Goal: Task Accomplishment & Management: Manage account settings

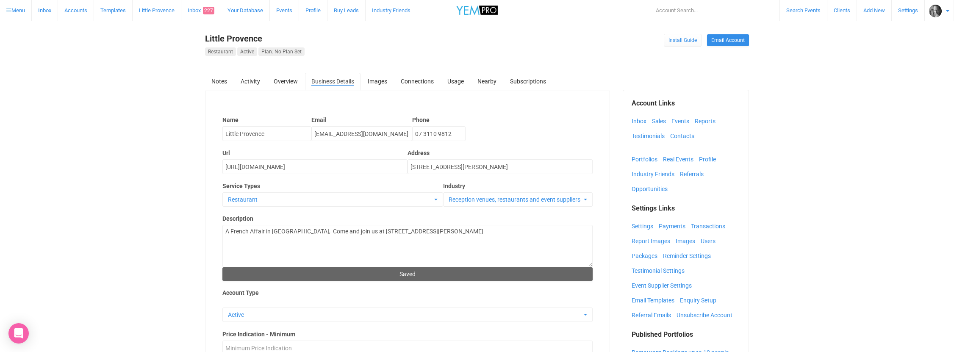
select select
click at [689, 240] on link "Images" at bounding box center [688, 241] width 24 height 13
click at [709, 239] on link "Users" at bounding box center [710, 241] width 19 height 13
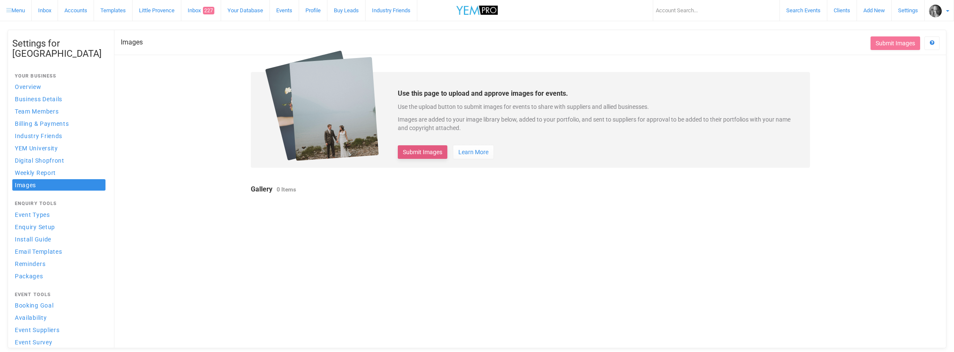
click at [429, 152] on button "Submit Images" at bounding box center [423, 152] width 50 height 14
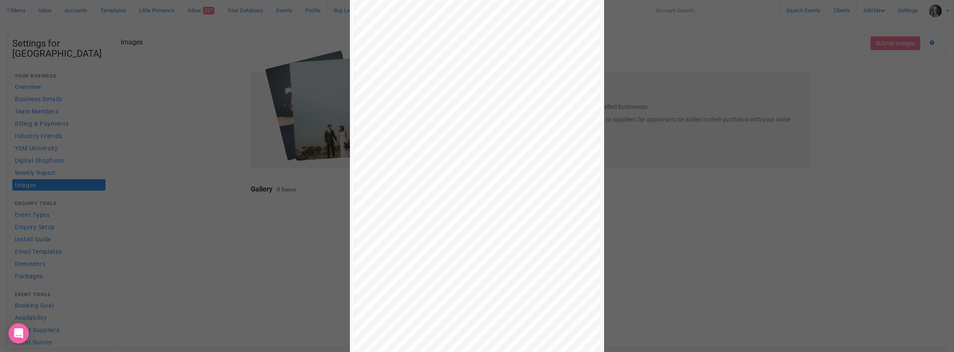
scroll to position [333, 0]
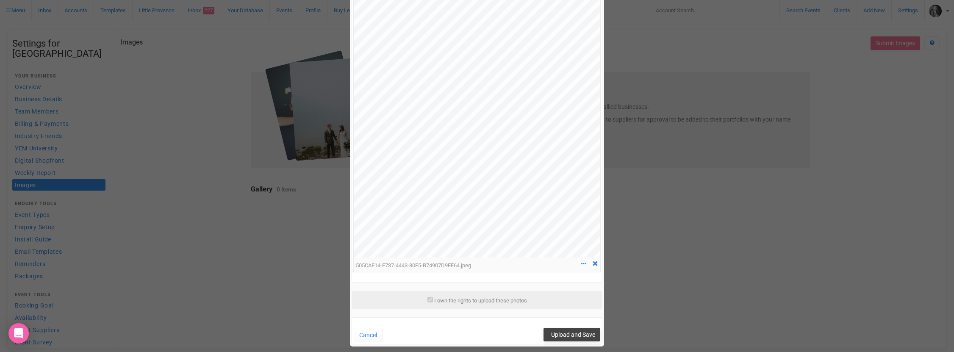
click at [571, 331] on span "Upload and Save" at bounding box center [573, 334] width 44 height 7
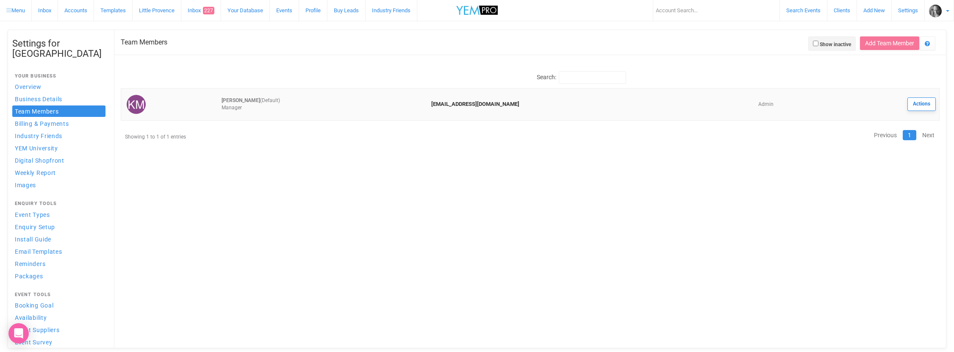
click at [917, 104] on link "Actions" at bounding box center [921, 104] width 28 height 14
click at [843, 129] on link "Edit image" at bounding box center [882, 129] width 102 height 17
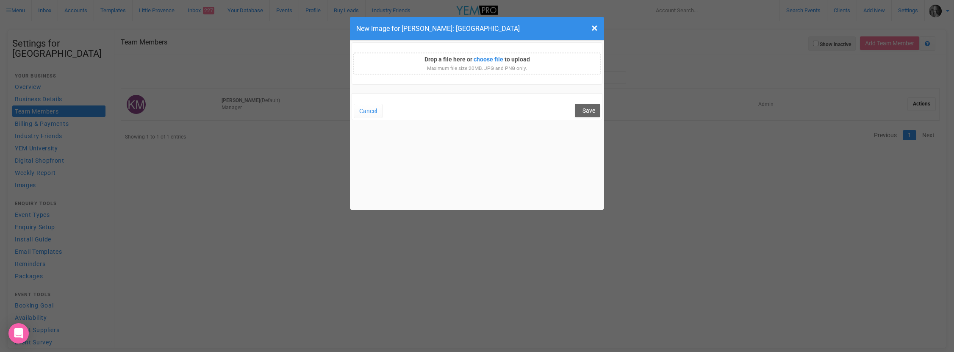
click at [489, 61] on input "An image is required." at bounding box center [446, 60] width 115 height 9
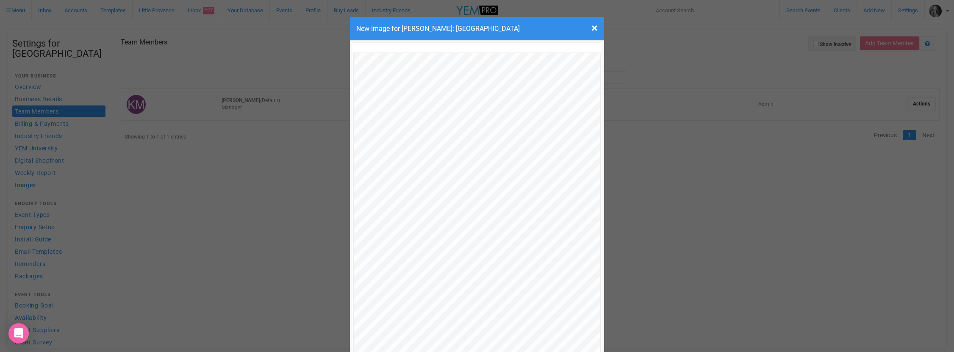
scroll to position [211, 0]
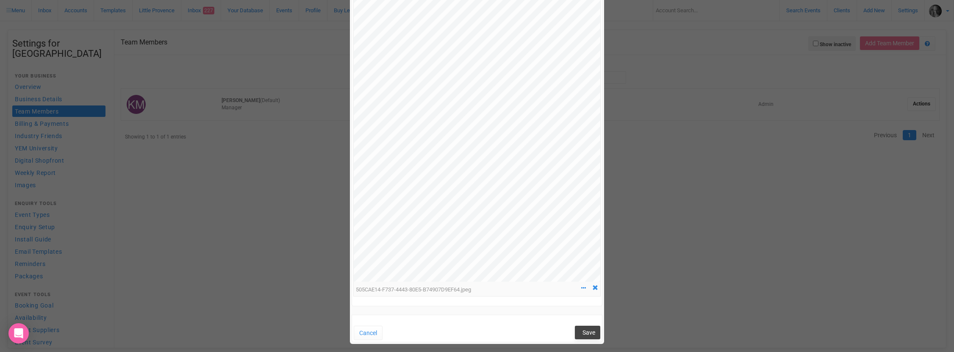
click at [590, 331] on span "Save" at bounding box center [588, 332] width 13 height 7
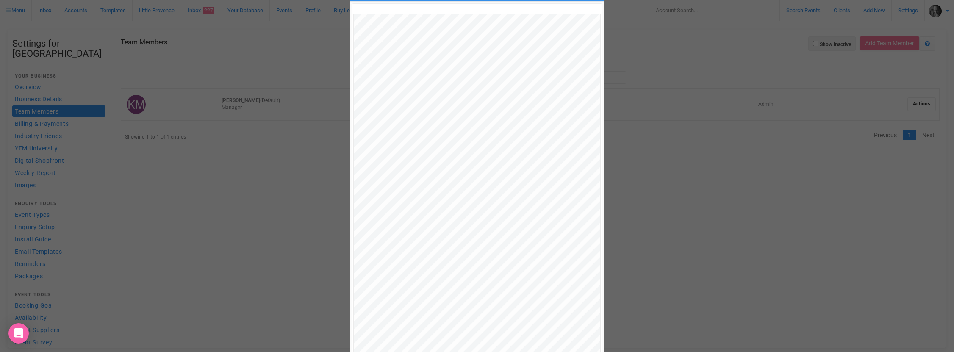
scroll to position [0, 0]
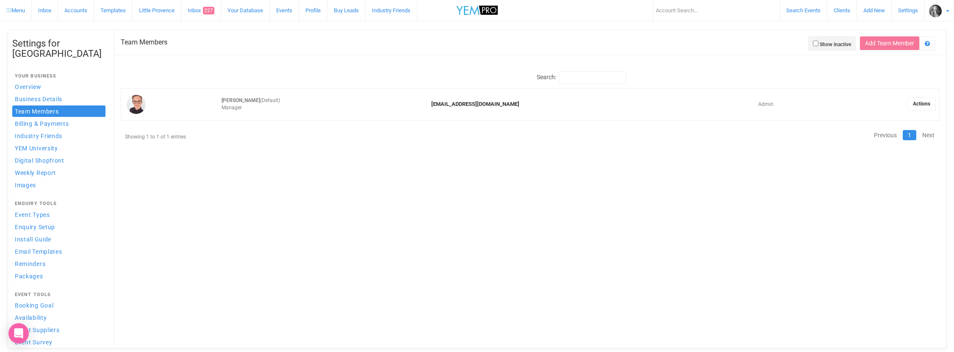
click at [160, 11] on link "Little Provence" at bounding box center [157, 10] width 49 height 21
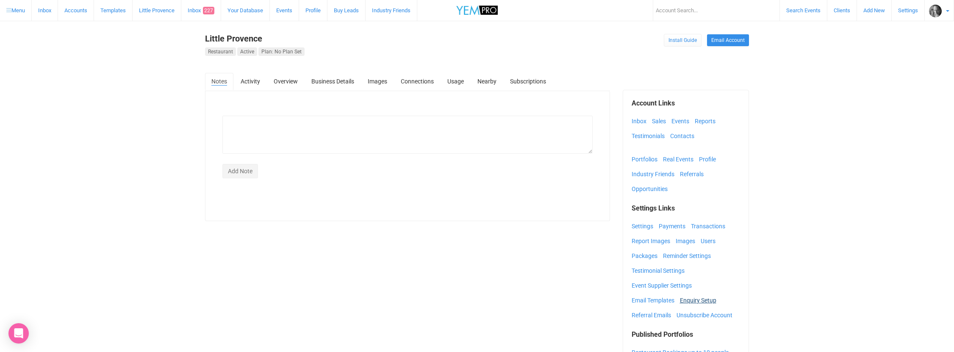
click at [698, 300] on link "Enquiry Setup" at bounding box center [700, 300] width 41 height 13
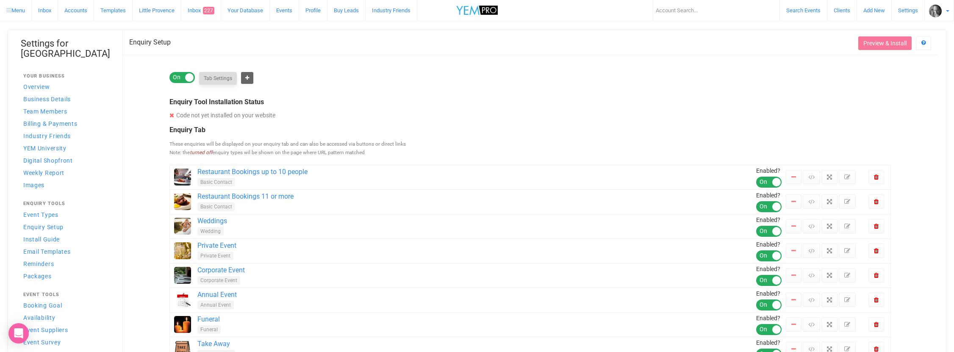
click at [214, 76] on button "Tab Settings" at bounding box center [218, 78] width 38 height 13
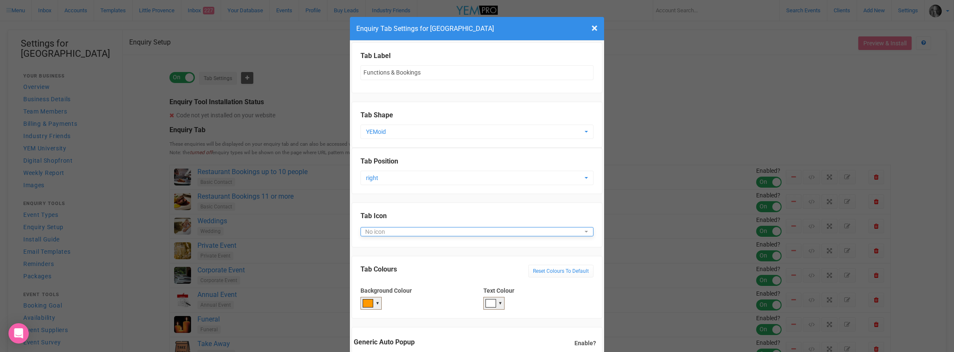
click at [387, 227] on span "No icon" at bounding box center [477, 231] width 224 height 8
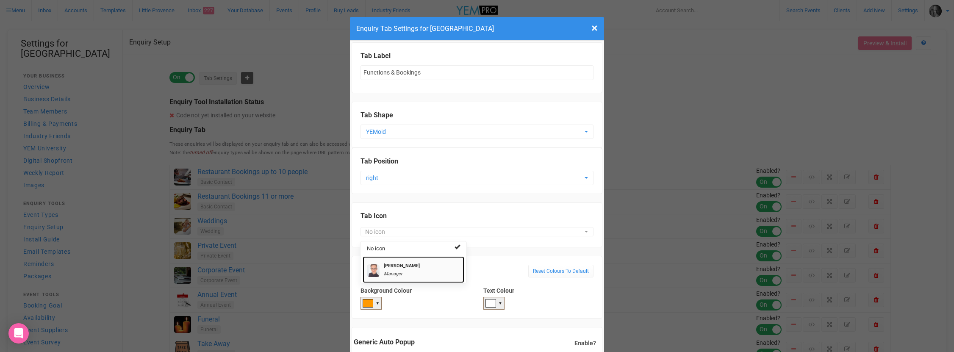
click at [393, 264] on strong "[PERSON_NAME]" at bounding box center [402, 266] width 36 height 6
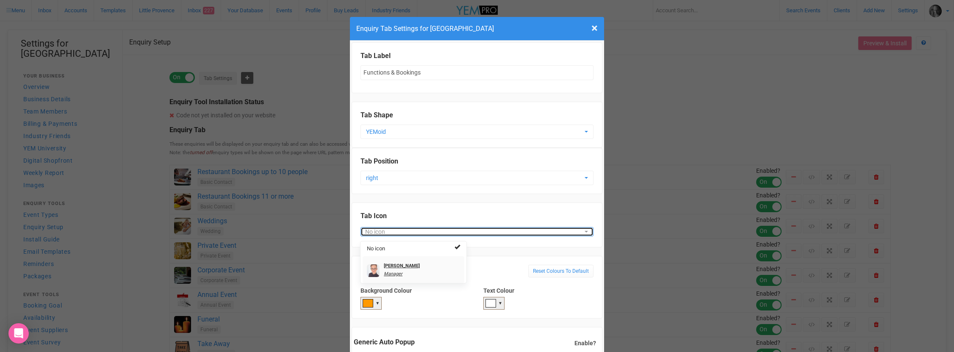
select select "31552"
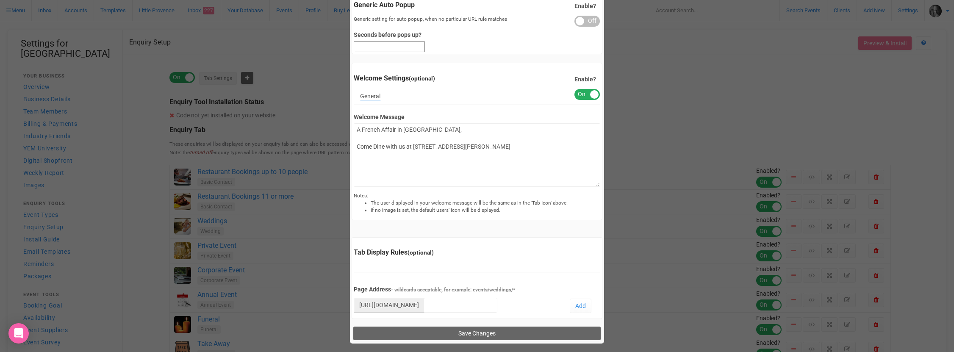
scroll to position [402, 0]
click at [586, 307] on link "Add" at bounding box center [581, 306] width 22 height 14
click at [493, 335] on input "Save Changes" at bounding box center [476, 334] width 247 height 14
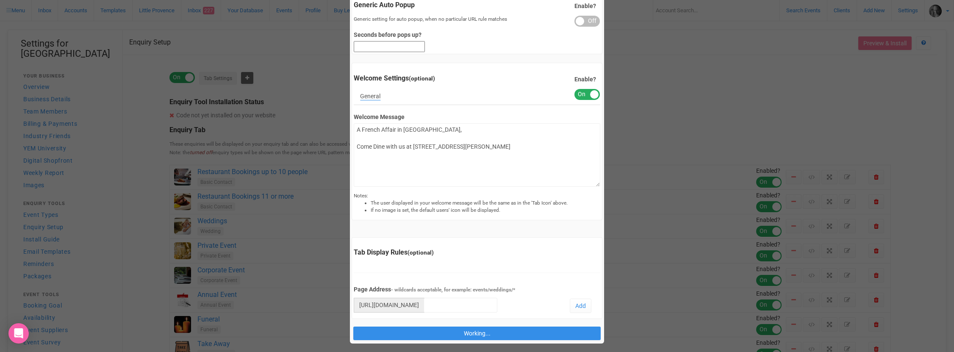
type input "Save"
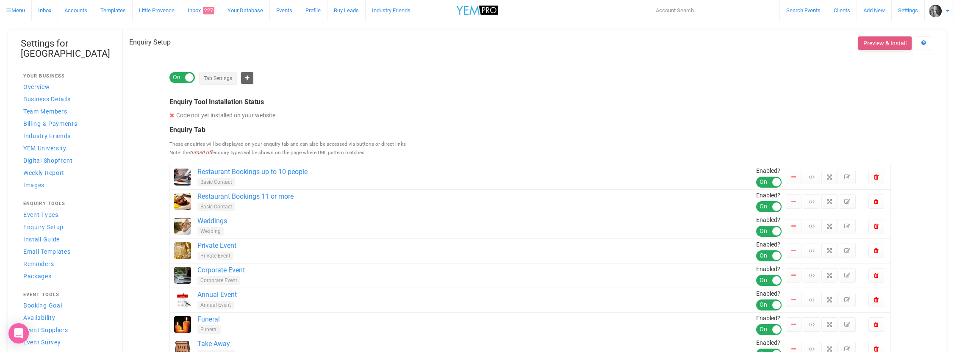
click at [879, 45] on button "Preview & Install" at bounding box center [884, 43] width 53 height 14
